Goal: Task Accomplishment & Management: Use online tool/utility

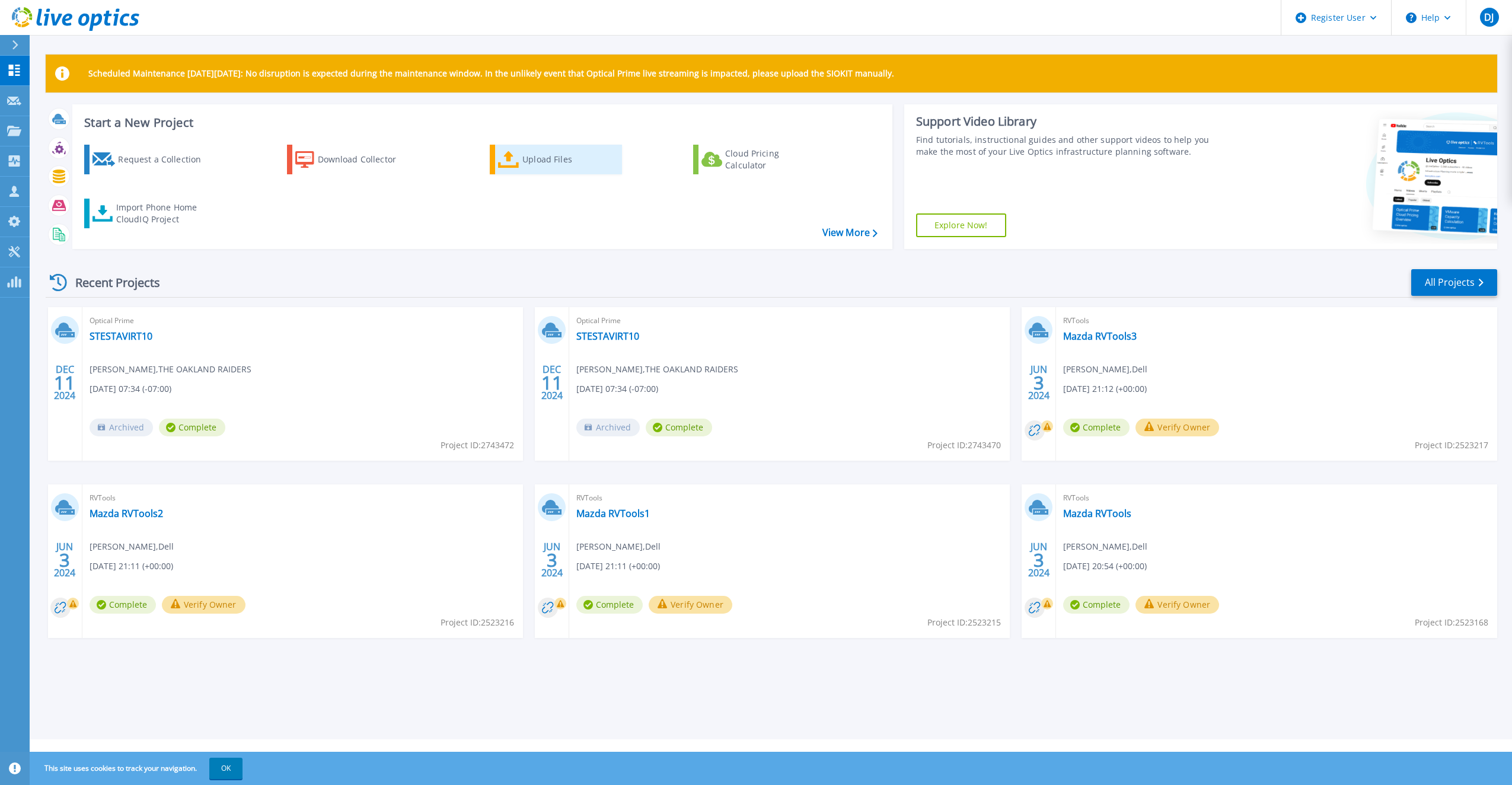
click at [557, 159] on div "Upload Files" at bounding box center [569, 159] width 95 height 23
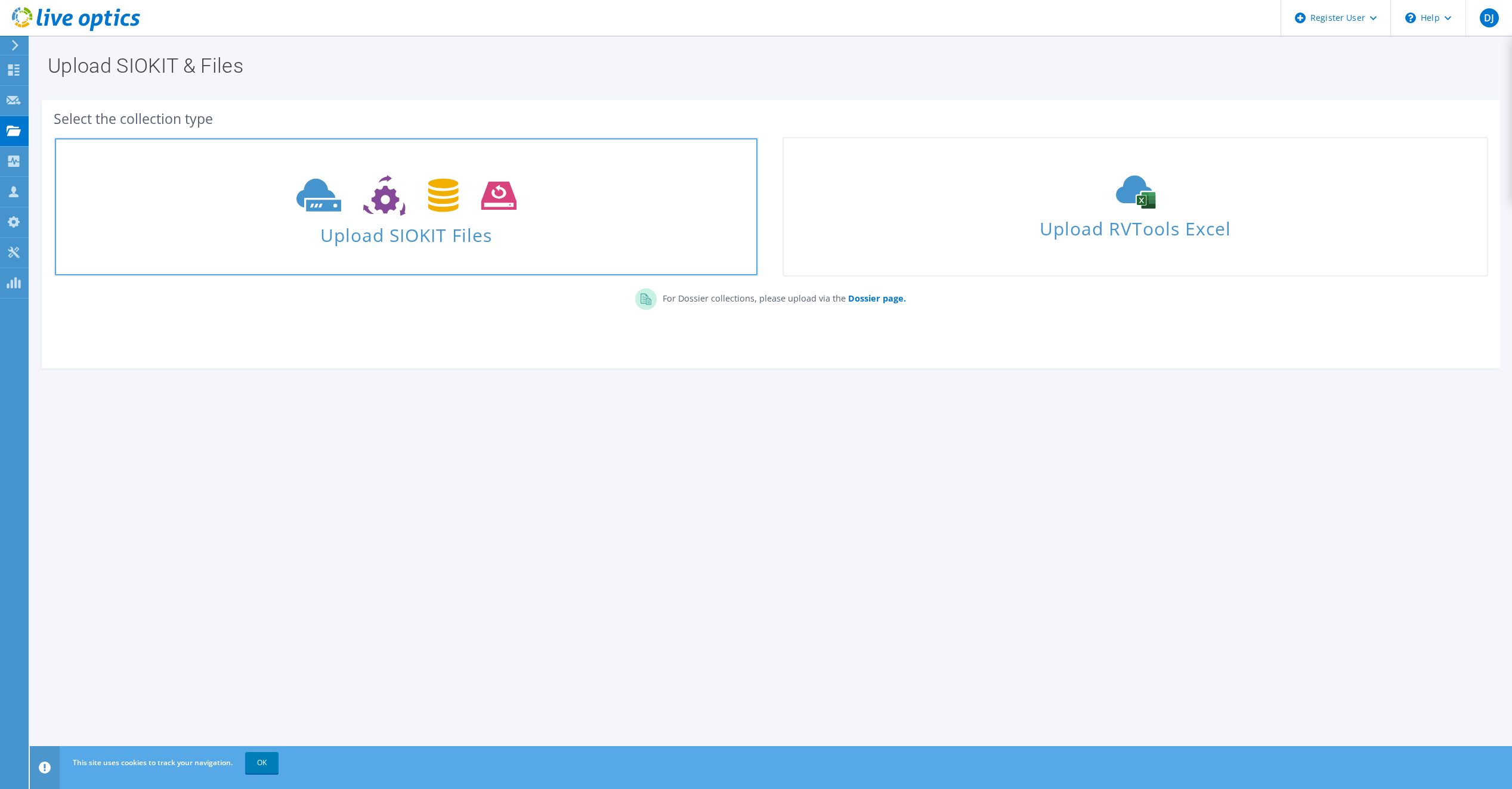
click at [444, 211] on use at bounding box center [406, 196] width 220 height 41
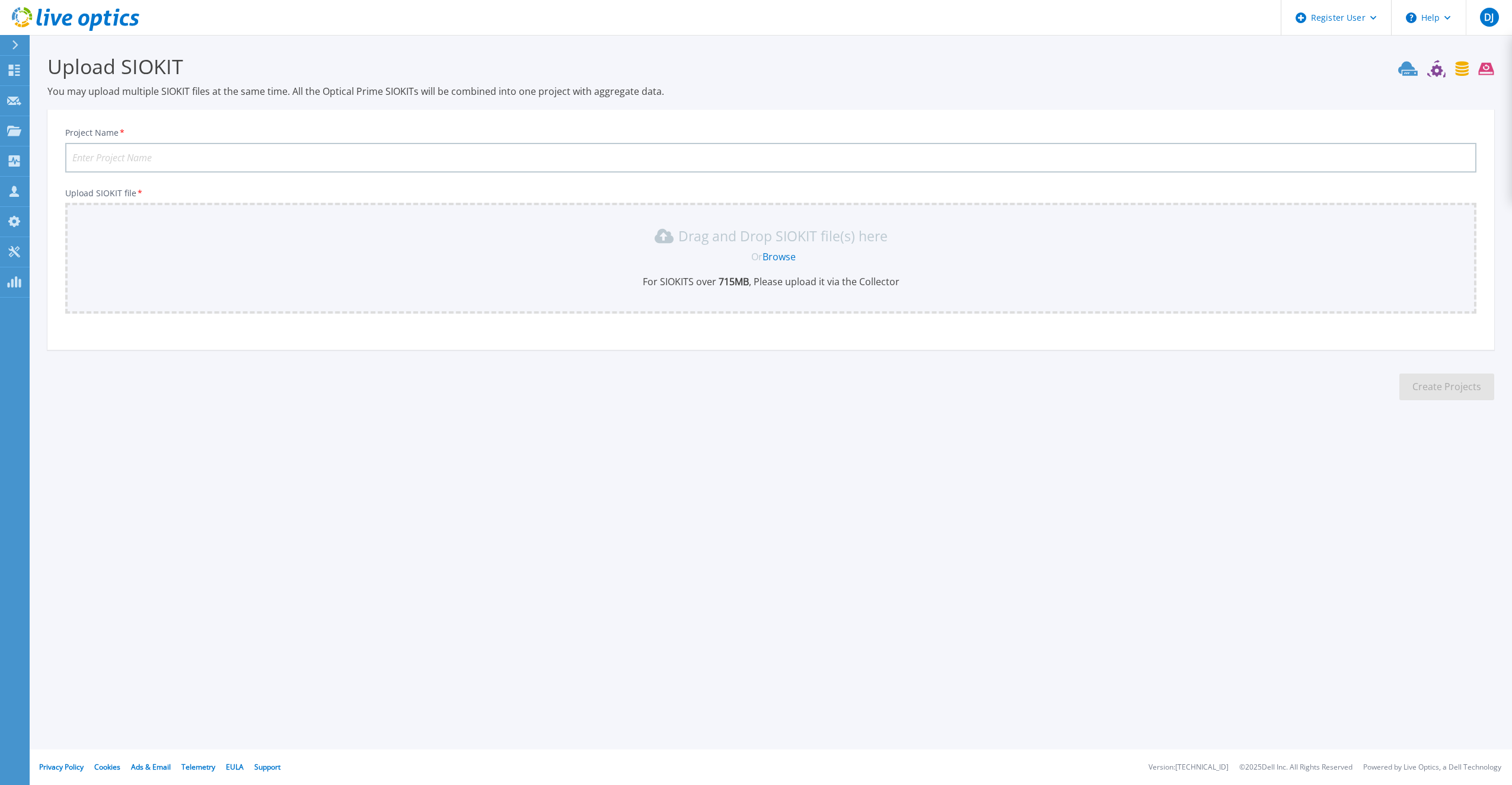
click at [176, 159] on input "Project Name *" at bounding box center [771, 158] width 1412 height 30
type input "Utility Trailer"
click at [789, 253] on link "Browse" at bounding box center [779, 257] width 33 height 13
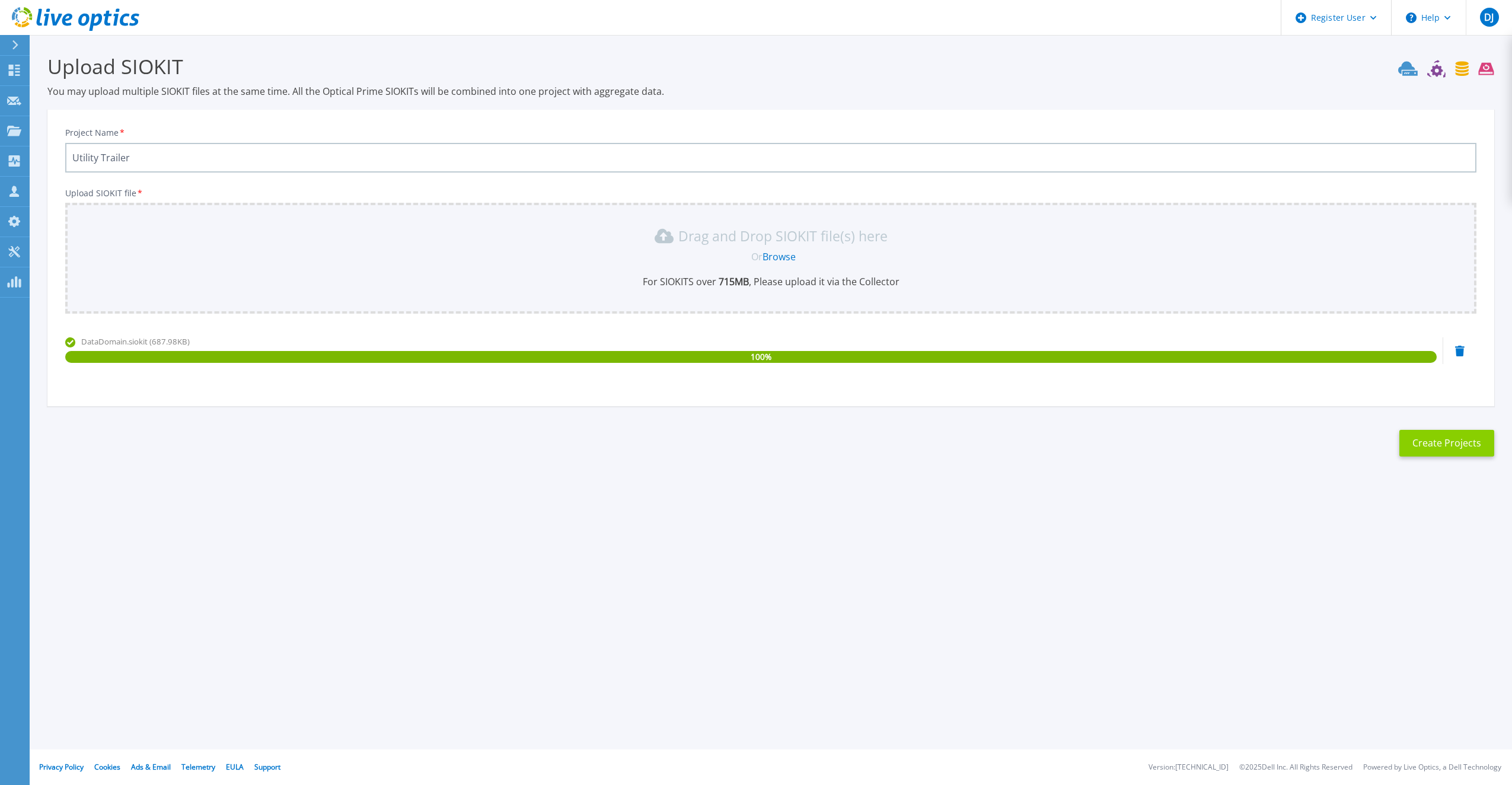
click at [1458, 448] on button "Create Projects" at bounding box center [1447, 443] width 95 height 27
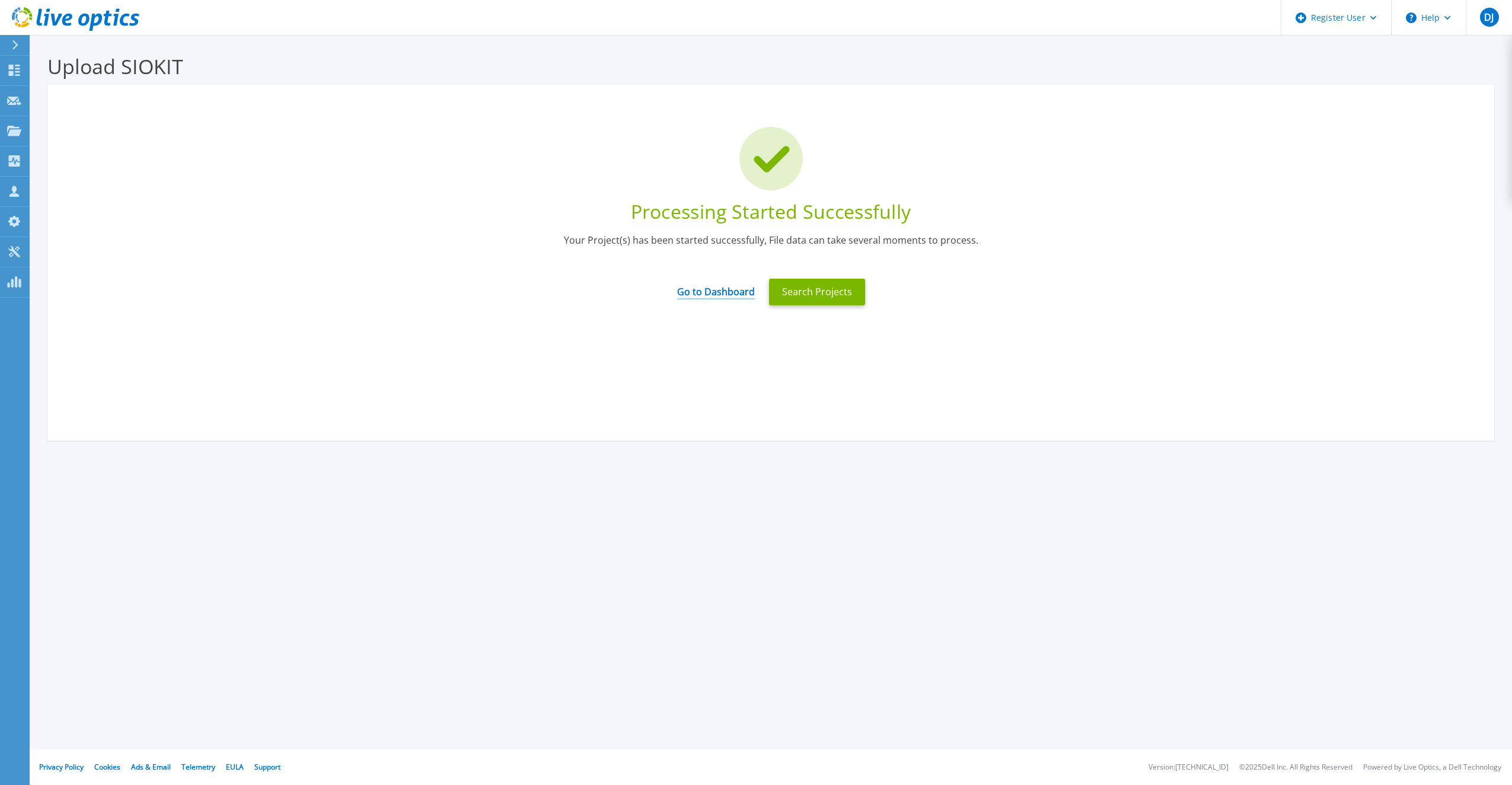
click at [736, 290] on link "Go to Dashboard" at bounding box center [716, 288] width 78 height 23
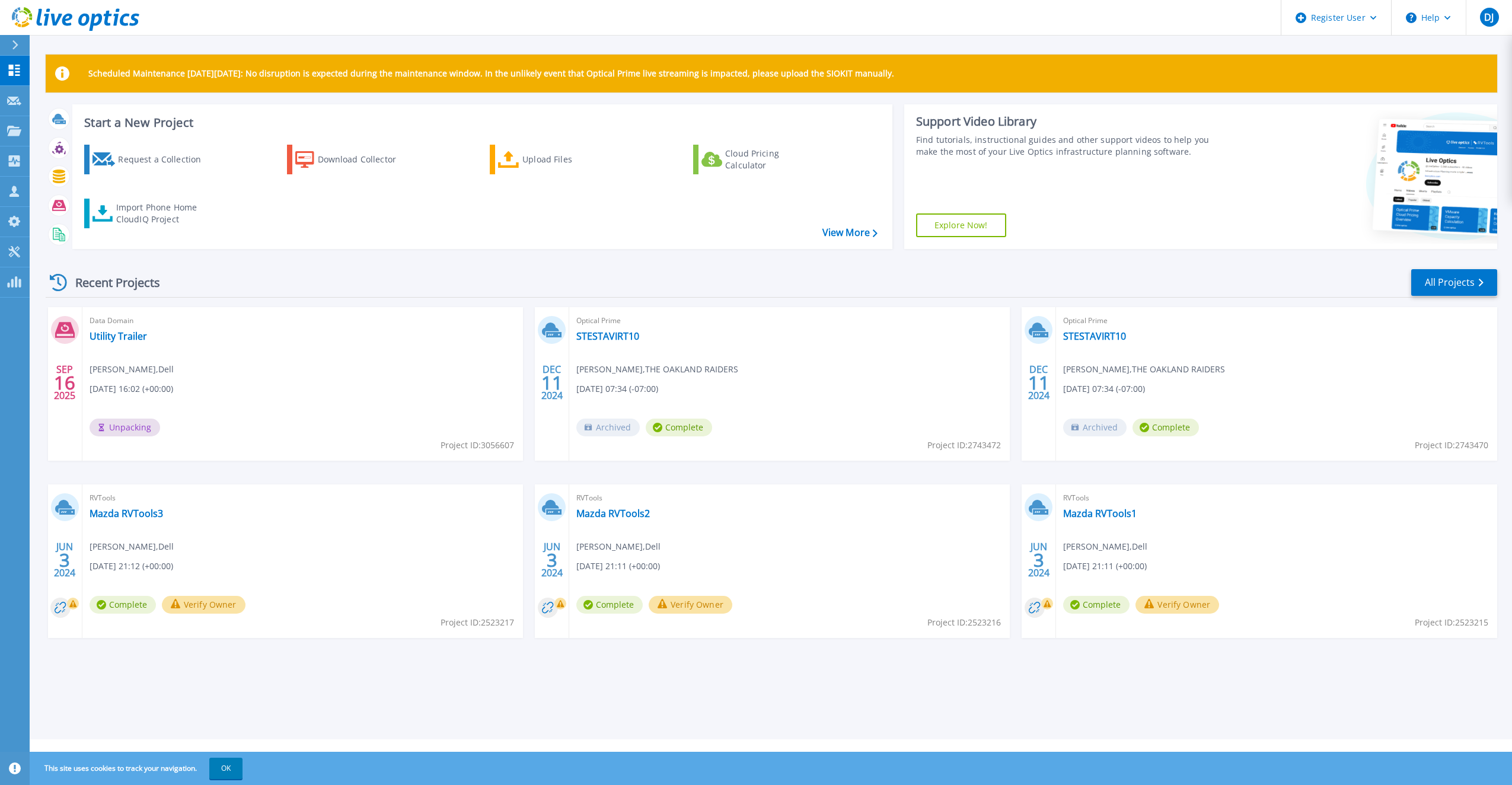
click at [435, 268] on div "Recent Projects All Projects SEP 16 2025 Data Domain Utility Trailer Daniel Jim…" at bounding box center [771, 465] width 1452 height 413
click at [378, 349] on div "Data Domain Utility Trailer [PERSON_NAME] , Dell [DATE] 16:02 (+00:00) Complete…" at bounding box center [302, 384] width 440 height 154
click at [120, 340] on link "Utility Trailer" at bounding box center [118, 336] width 58 height 12
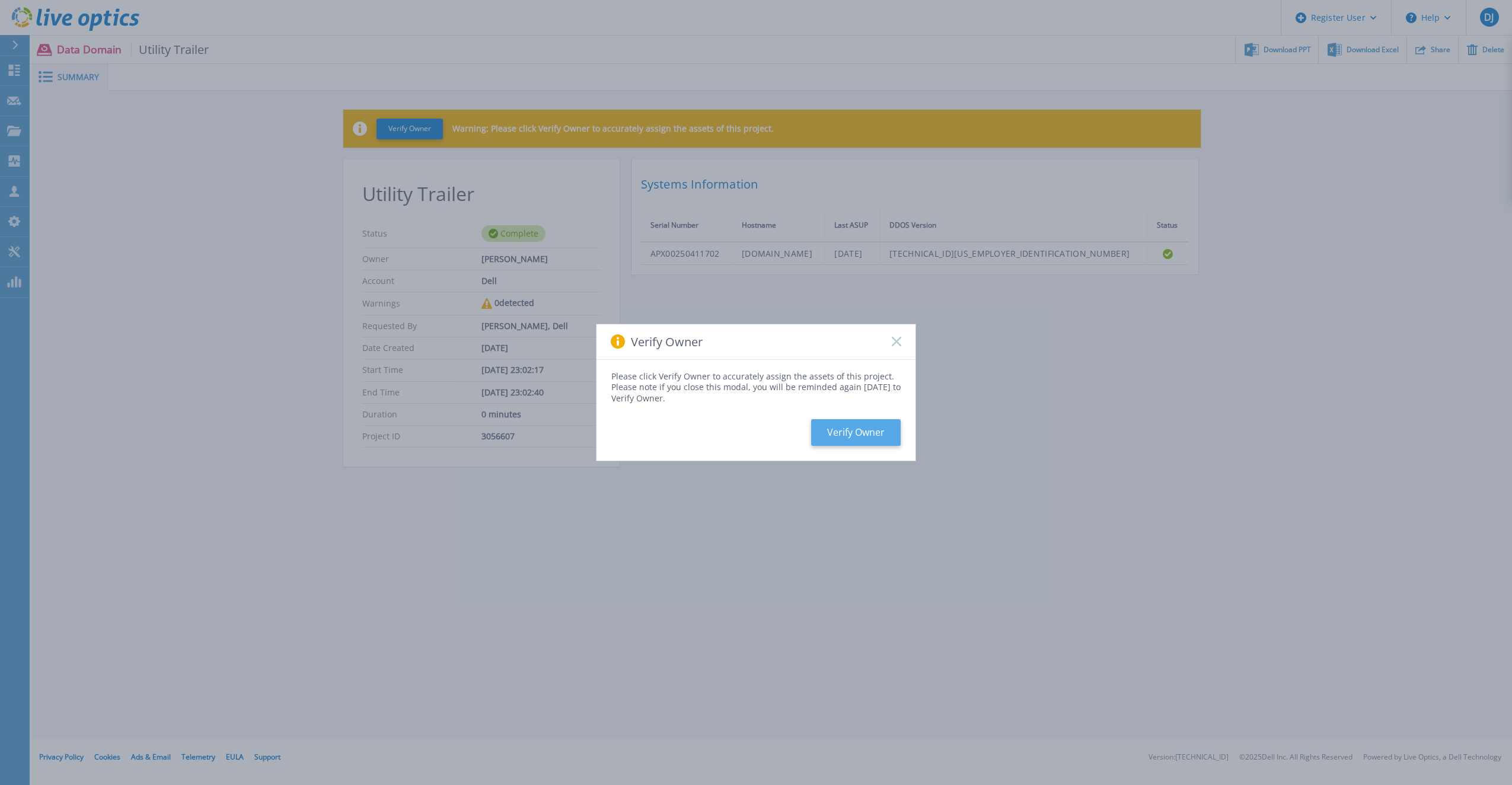
click at [861, 433] on button "Verify Owner" at bounding box center [856, 433] width 90 height 27
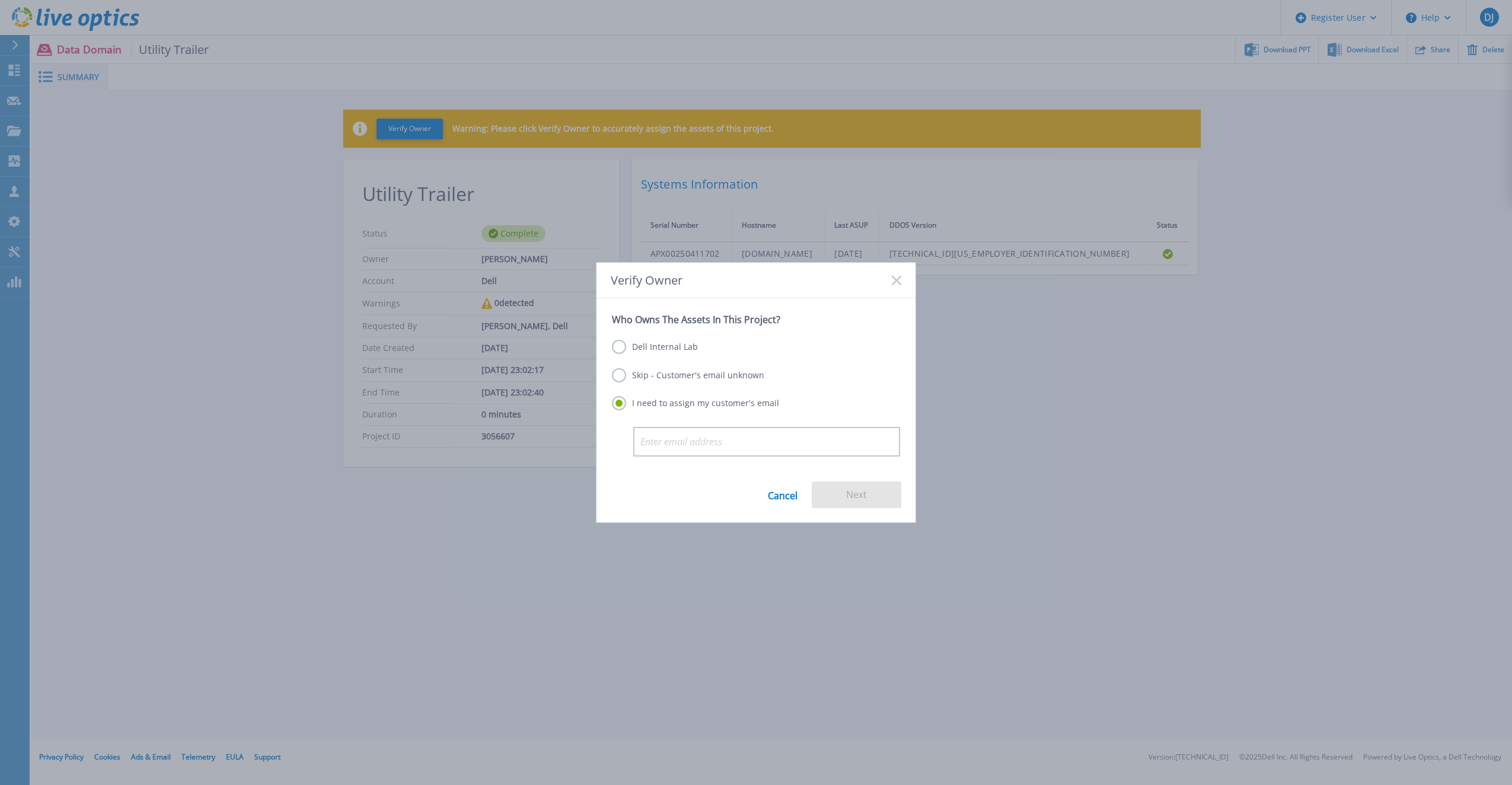
click at [623, 379] on label "Skip - Customer's email unknown" at bounding box center [688, 376] width 152 height 14
click at [0, 0] on input "Skip - Customer's email unknown" at bounding box center [0, 0] width 0 height 0
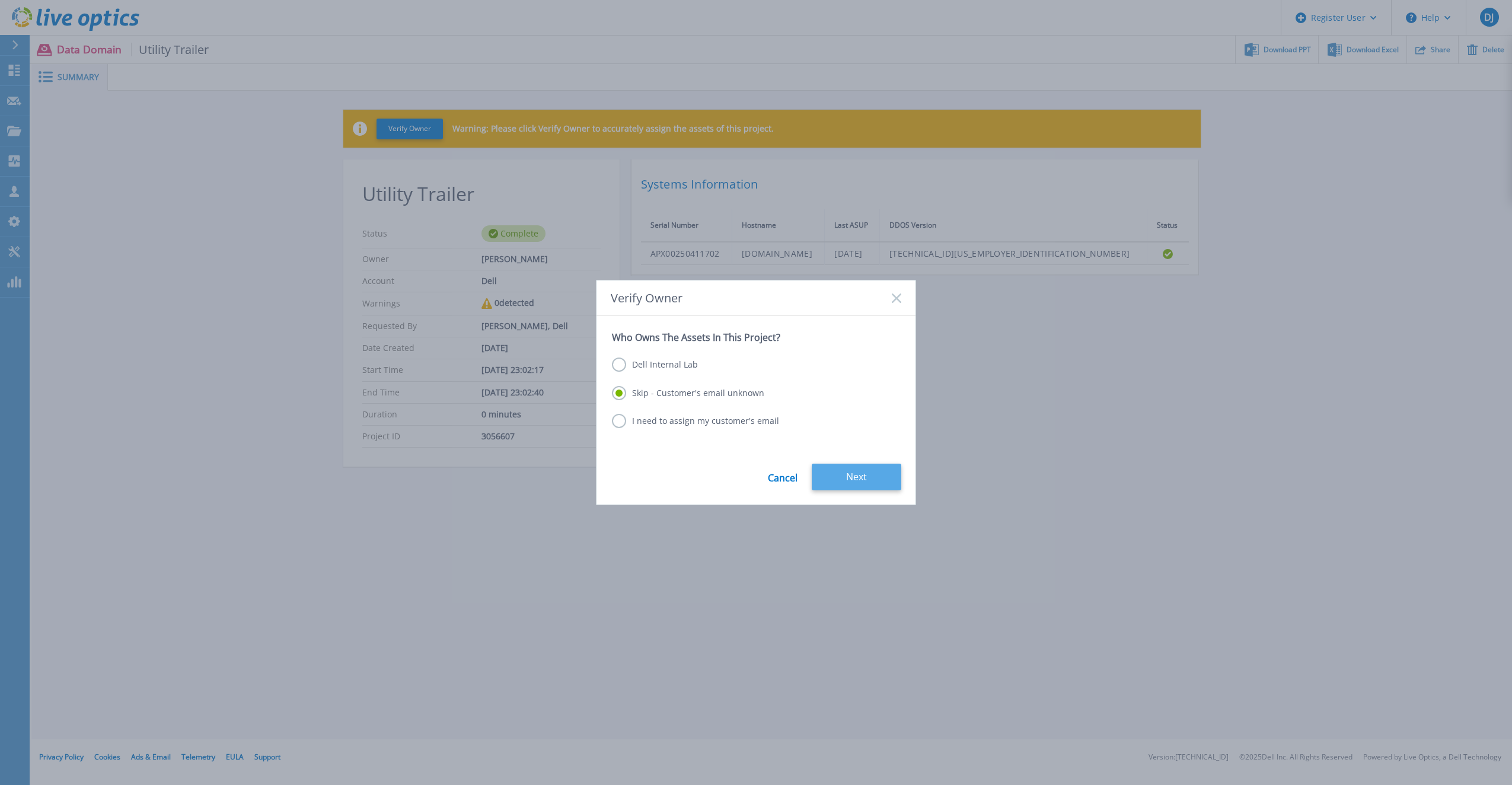
click at [867, 482] on button "Next" at bounding box center [857, 478] width 90 height 27
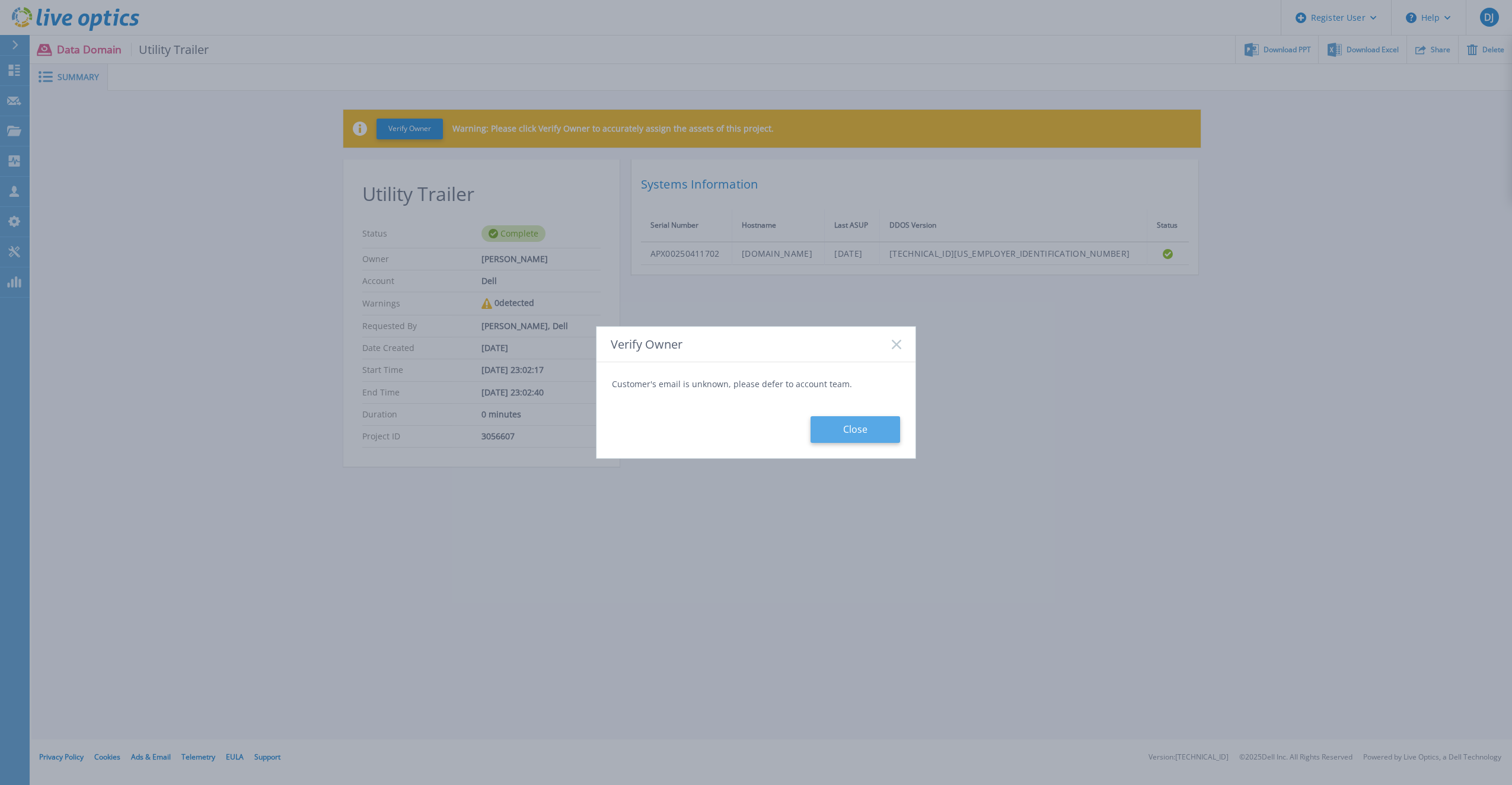
click at [863, 436] on button "Close" at bounding box center [855, 430] width 90 height 27
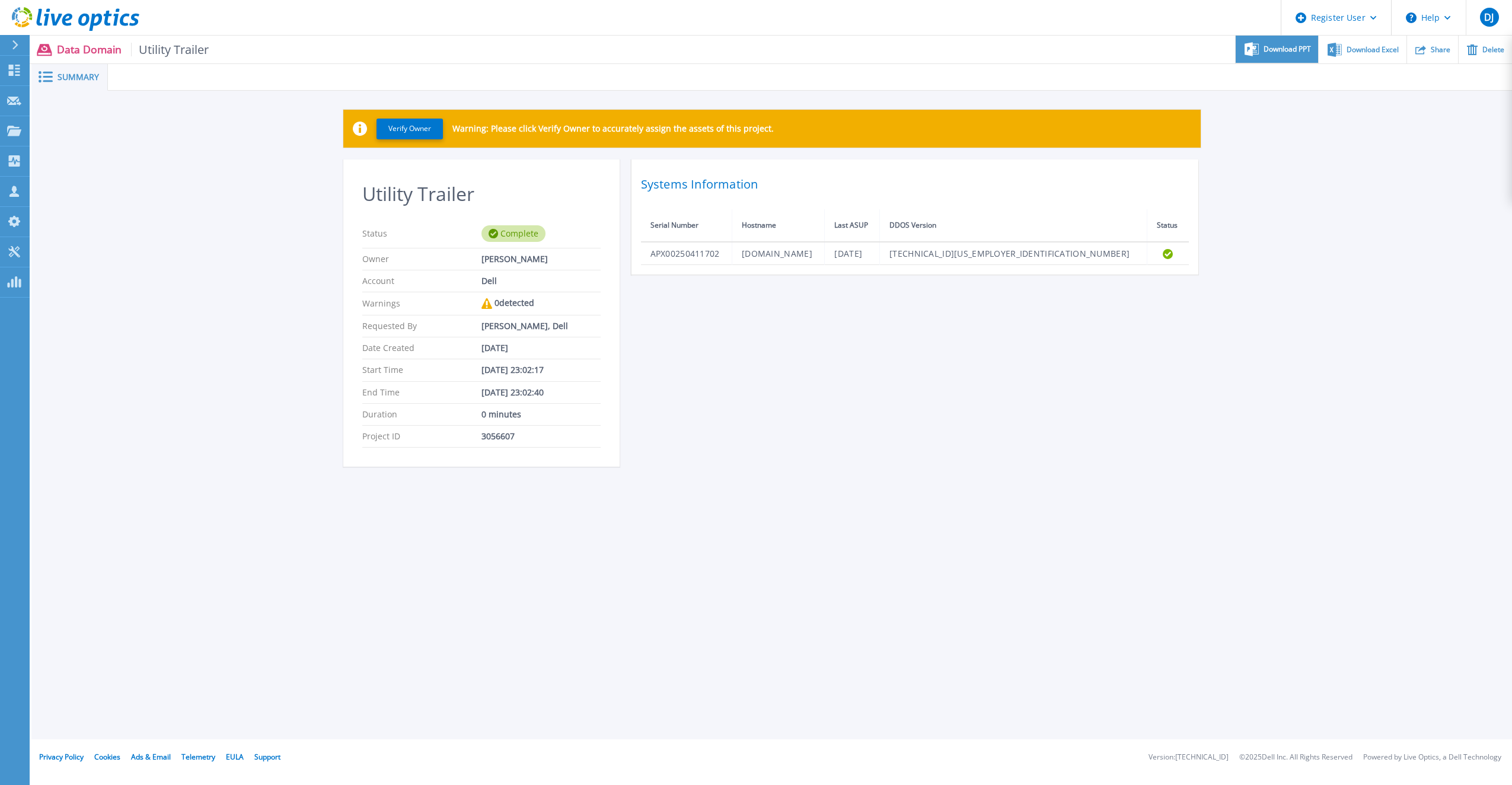
click at [1289, 47] on span "Download PPT" at bounding box center [1287, 49] width 48 height 7
drag, startPoint x: 981, startPoint y: 508, endPoint x: 959, endPoint y: 525, distance: 27.8
click at [981, 511] on div "Summary Verify Owner Warning: Please click Verify Owner to accurately assign th…" at bounding box center [771, 369] width 1481 height 739
